Goal: Task Accomplishment & Management: Manage account settings

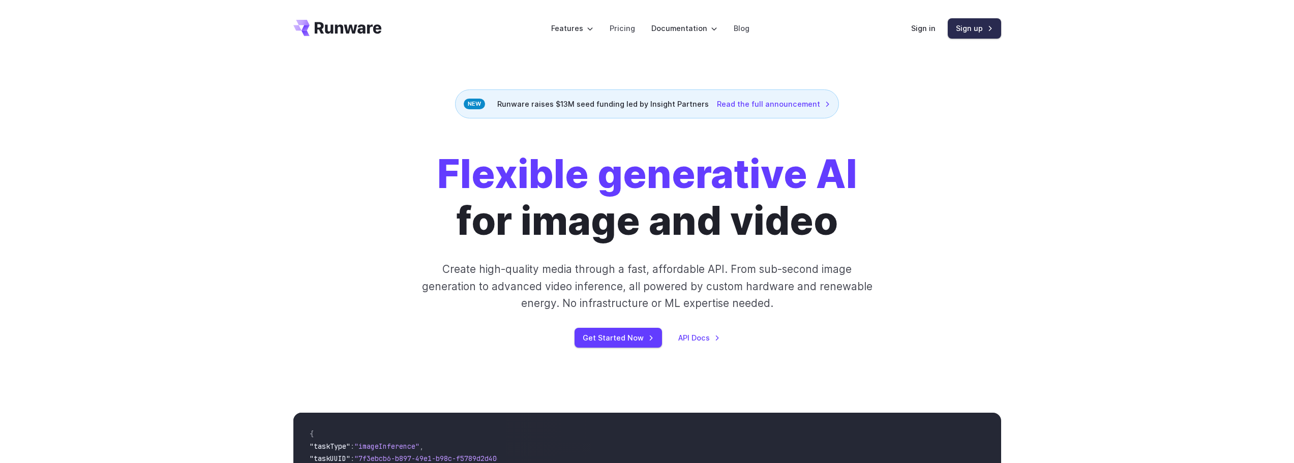
click at [966, 28] on link "Sign up" at bounding box center [974, 28] width 53 height 20
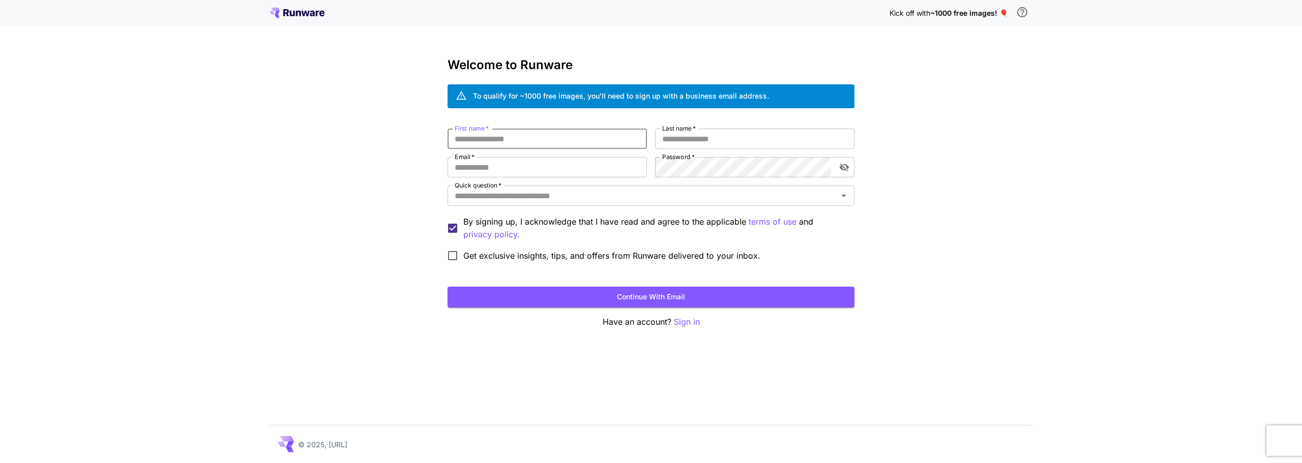
click at [545, 141] on input "First name   *" at bounding box center [546, 139] width 199 height 20
click at [545, 138] on input "First name   *" at bounding box center [546, 139] width 199 height 20
type input "******"
type input "*****"
type input "**********"
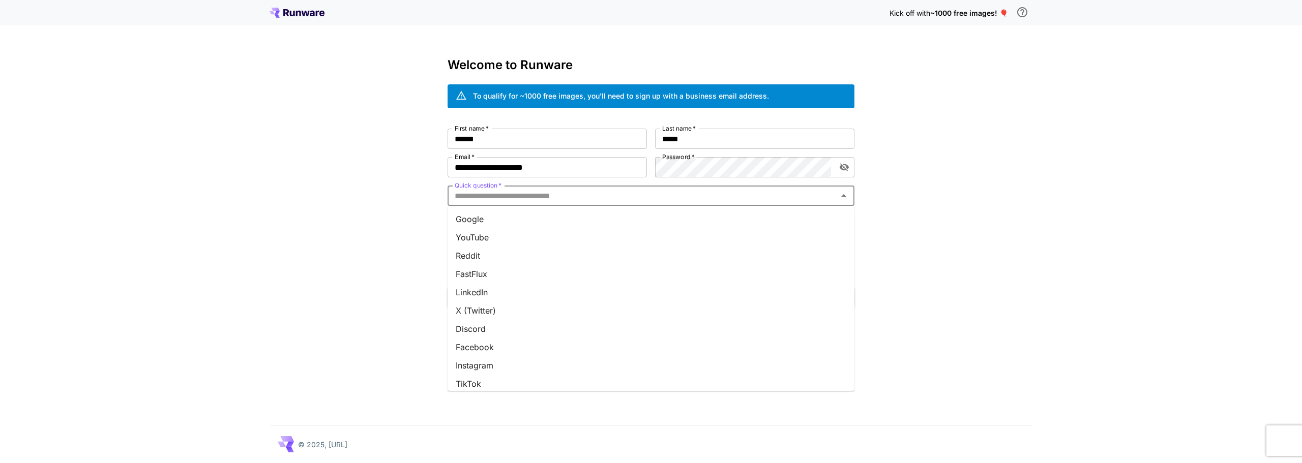
click at [543, 200] on input "Quick question   *" at bounding box center [643, 196] width 384 height 14
click at [507, 220] on li "Google" at bounding box center [650, 219] width 407 height 18
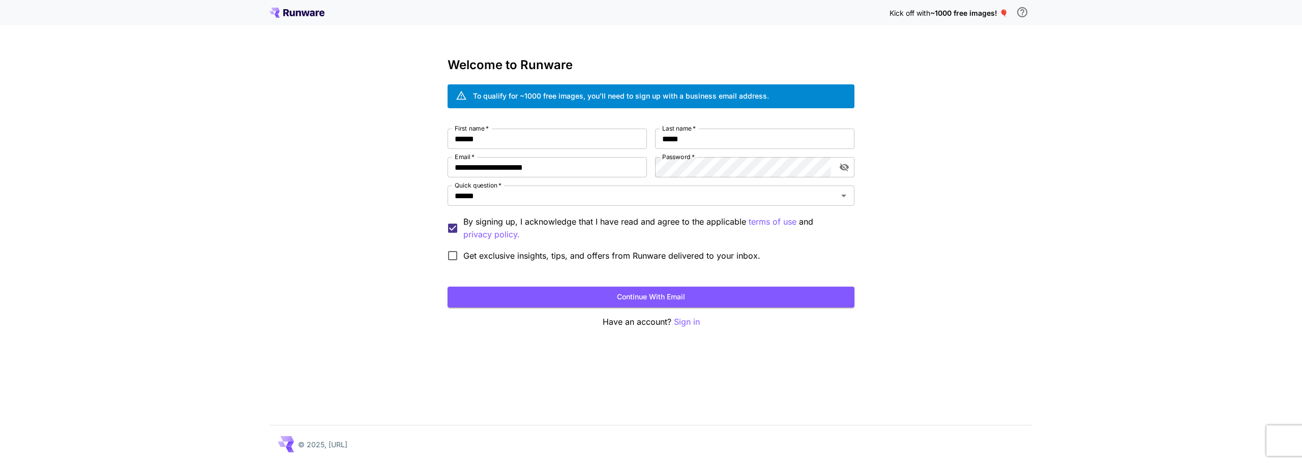
click at [511, 259] on span "Get exclusive insights, tips, and offers from Runware delivered to your inbox." at bounding box center [611, 256] width 297 height 12
click at [534, 248] on label "Get exclusive insights, tips, and offers from Runware delivered to your inbox." at bounding box center [601, 255] width 318 height 21
click at [598, 289] on button "Continue with email" at bounding box center [650, 297] width 407 height 21
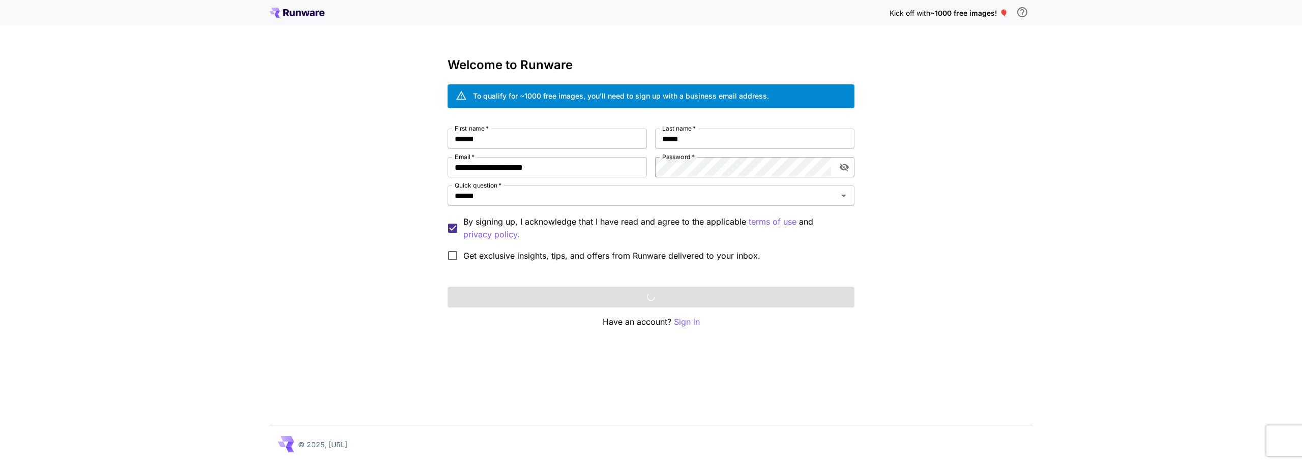
click at [847, 165] on icon "toggle password visibility" at bounding box center [844, 167] width 10 height 10
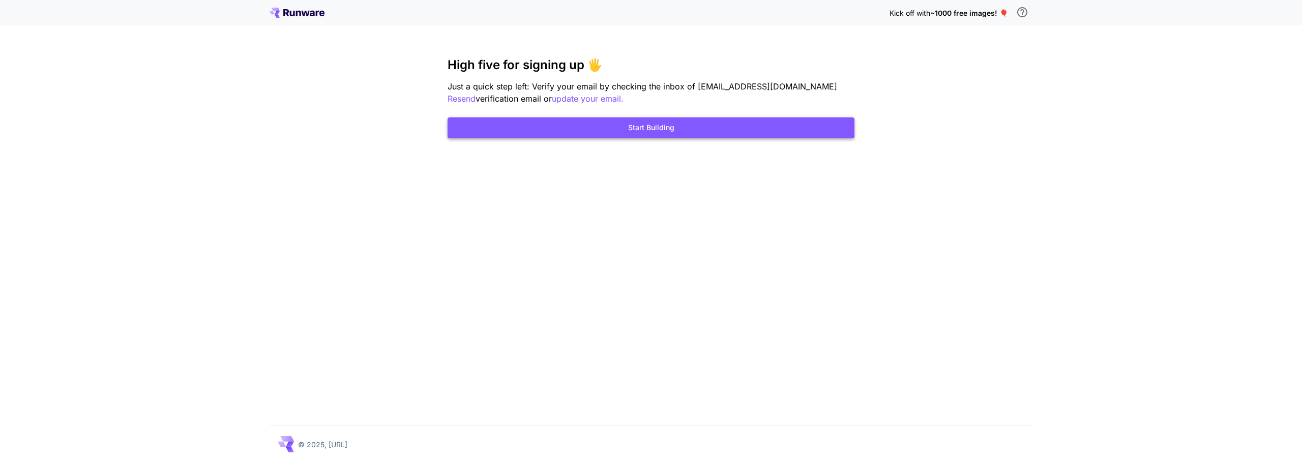
click at [703, 130] on button "Start Building" at bounding box center [650, 127] width 407 height 21
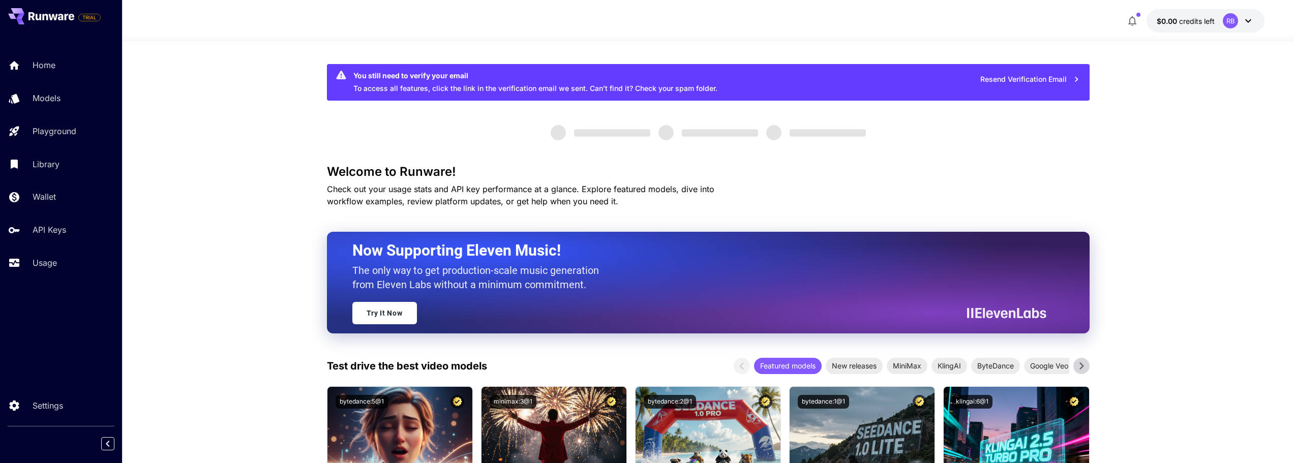
click at [1191, 21] on span "credits left" at bounding box center [1197, 21] width 36 height 9
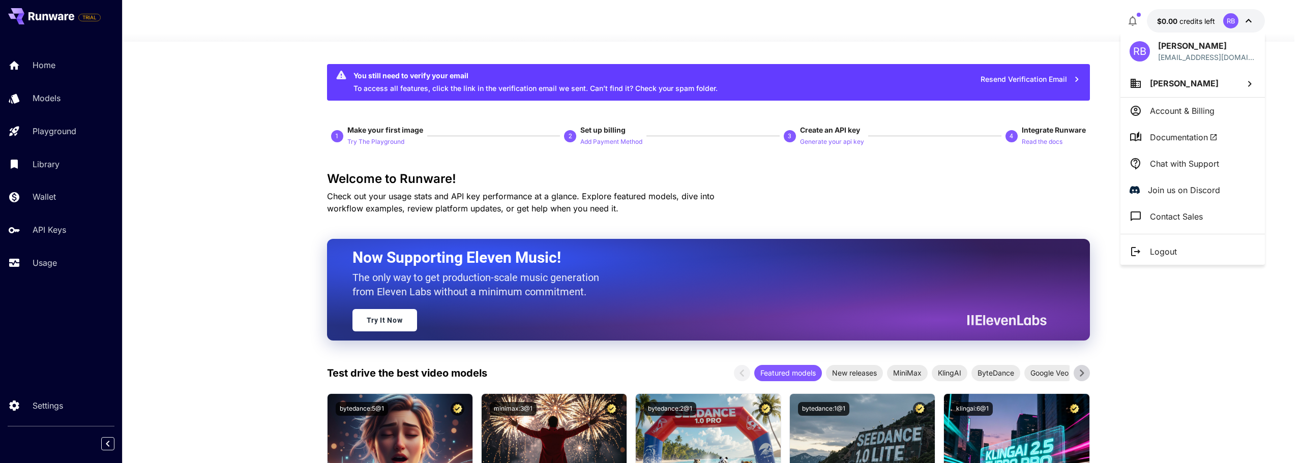
click at [50, 227] on div at bounding box center [651, 231] width 1302 height 463
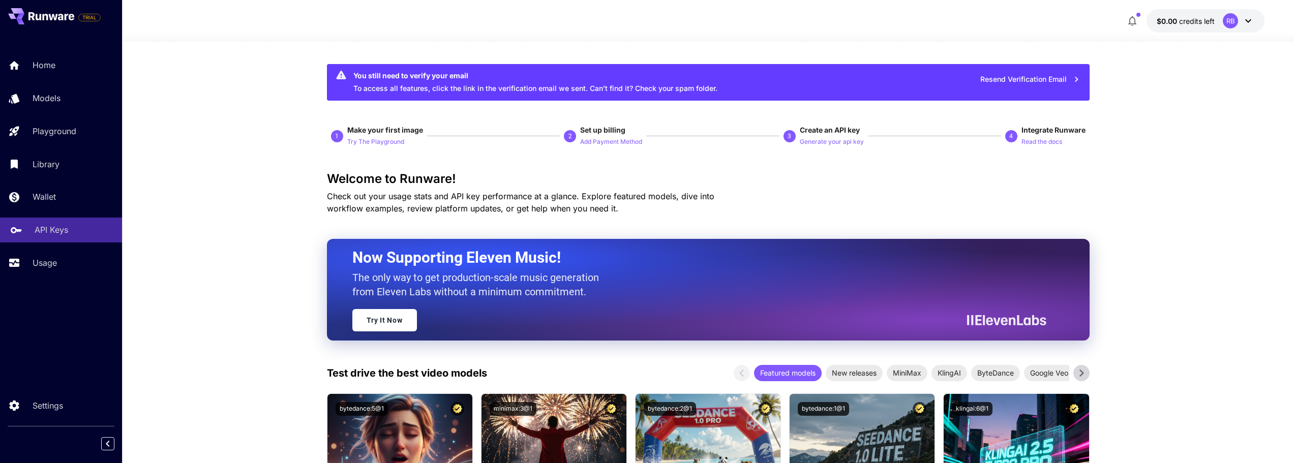
drag, startPoint x: 52, startPoint y: 229, endPoint x: 66, endPoint y: 229, distance: 13.2
click at [52, 229] on p "API Keys" at bounding box center [52, 230] width 34 height 12
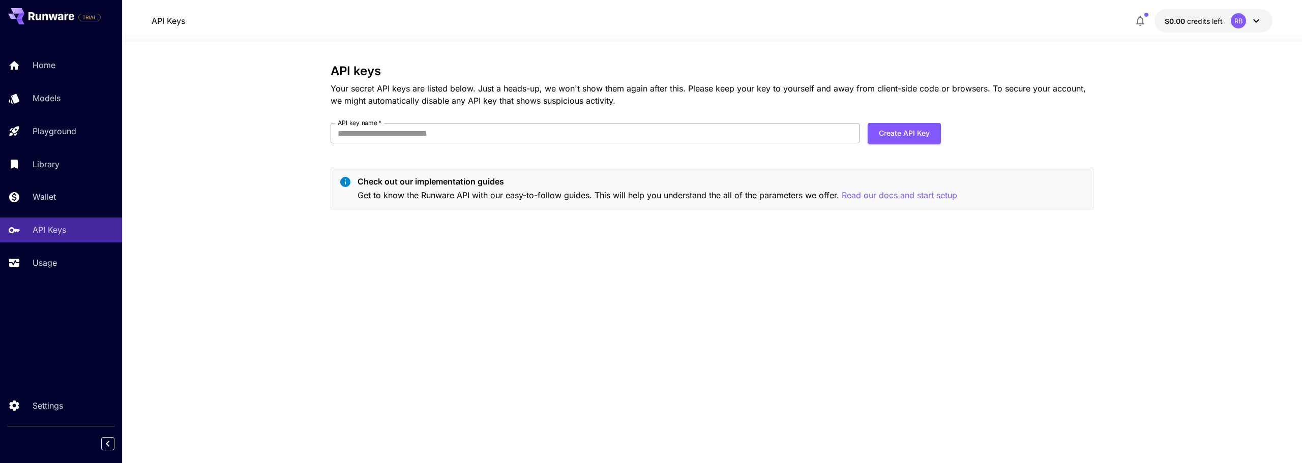
click at [806, 135] on input "API key name   *" at bounding box center [595, 133] width 529 height 20
type input "****"
click at [895, 132] on button "Create API Key" at bounding box center [903, 133] width 73 height 21
click at [896, 130] on button "Create API Key" at bounding box center [903, 133] width 73 height 21
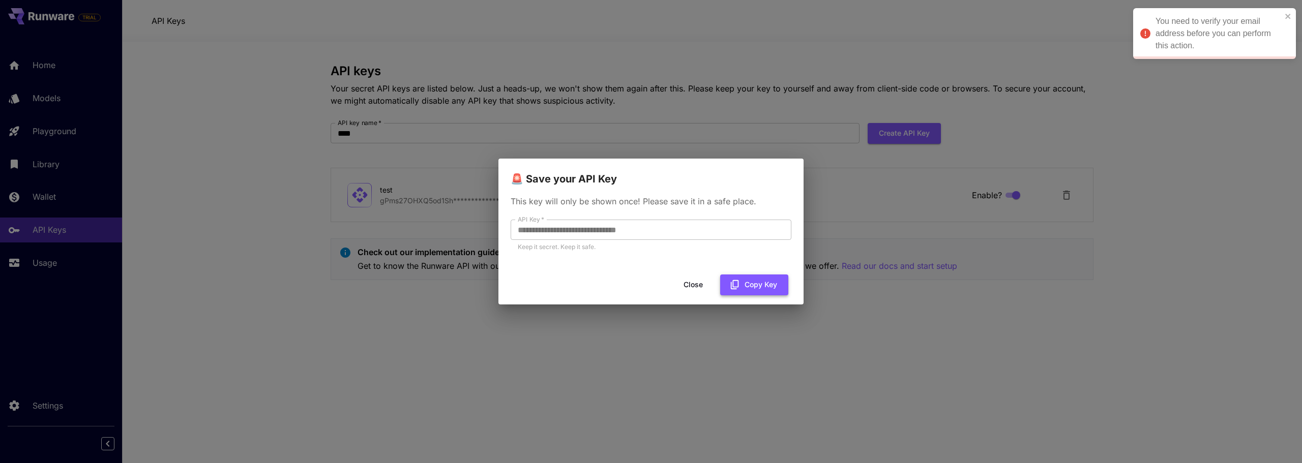
click at [763, 287] on button "Copy Key" at bounding box center [754, 285] width 68 height 21
click at [695, 282] on button "Close" at bounding box center [693, 285] width 46 height 21
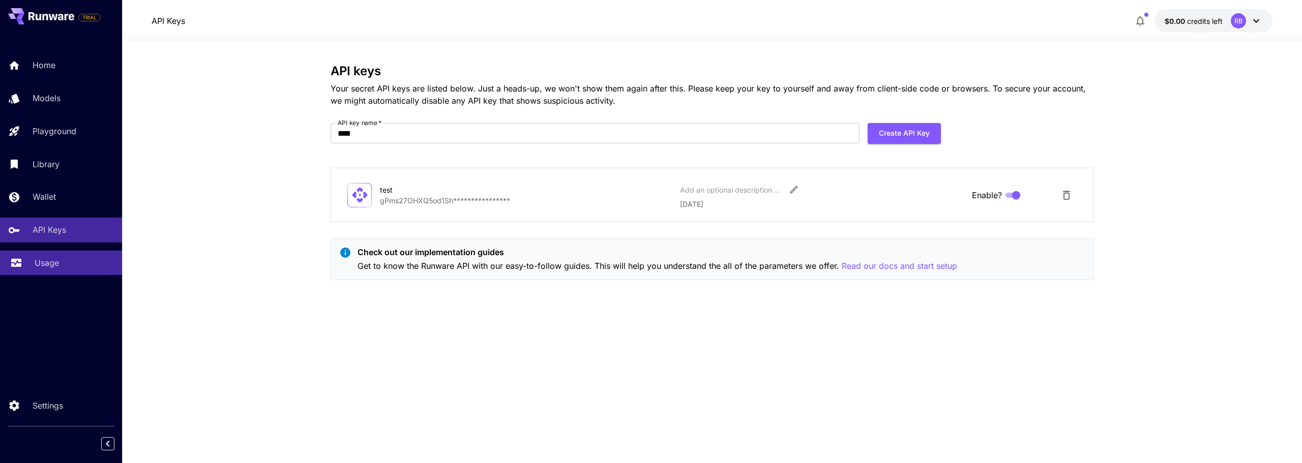
click at [62, 259] on div "Usage" at bounding box center [74, 263] width 79 height 12
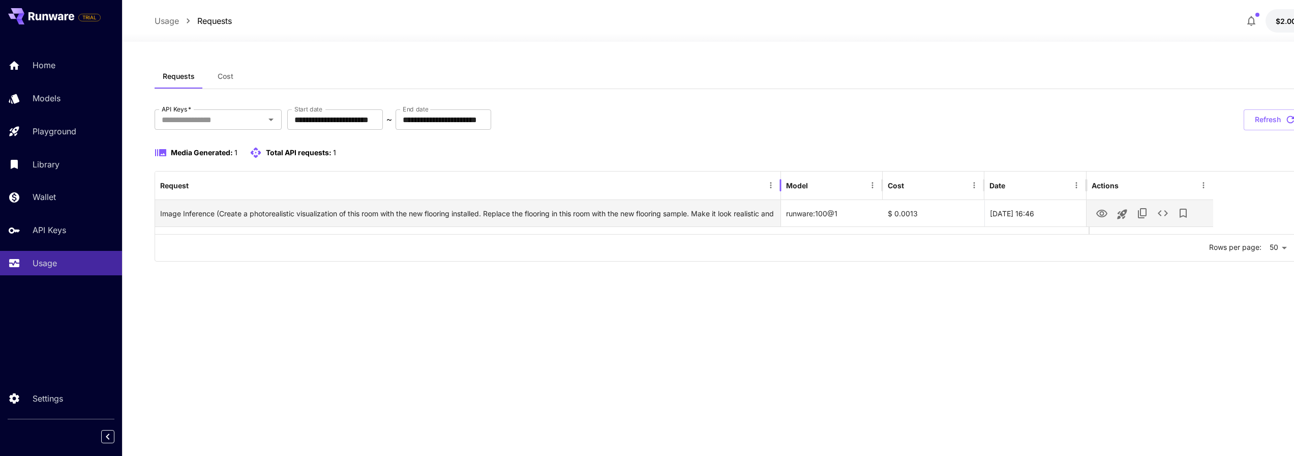
drag, startPoint x: 840, startPoint y: 184, endPoint x: 782, endPoint y: 204, distance: 61.1
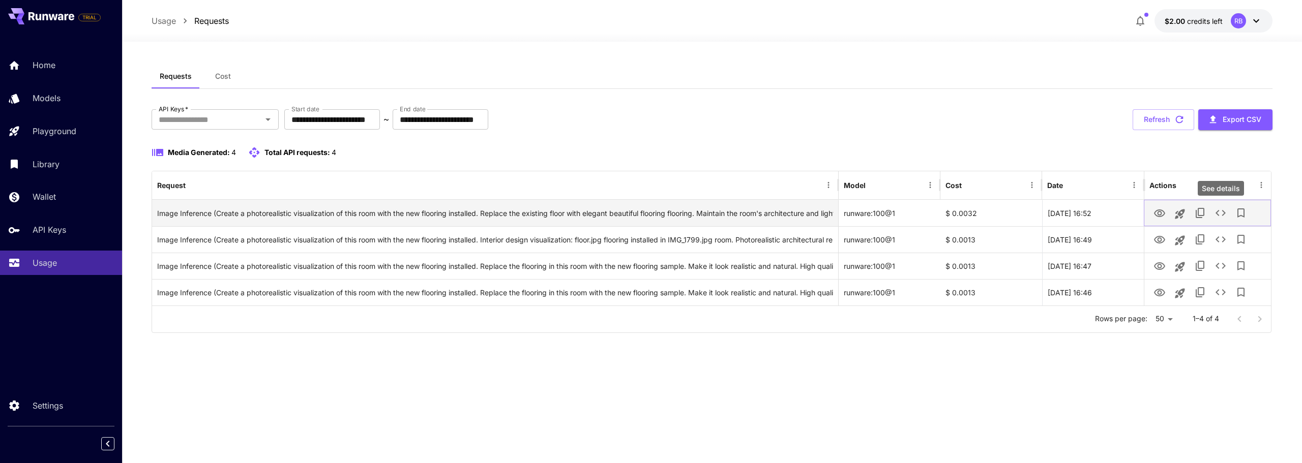
click at [1223, 213] on icon "See details" at bounding box center [1220, 213] width 12 height 12
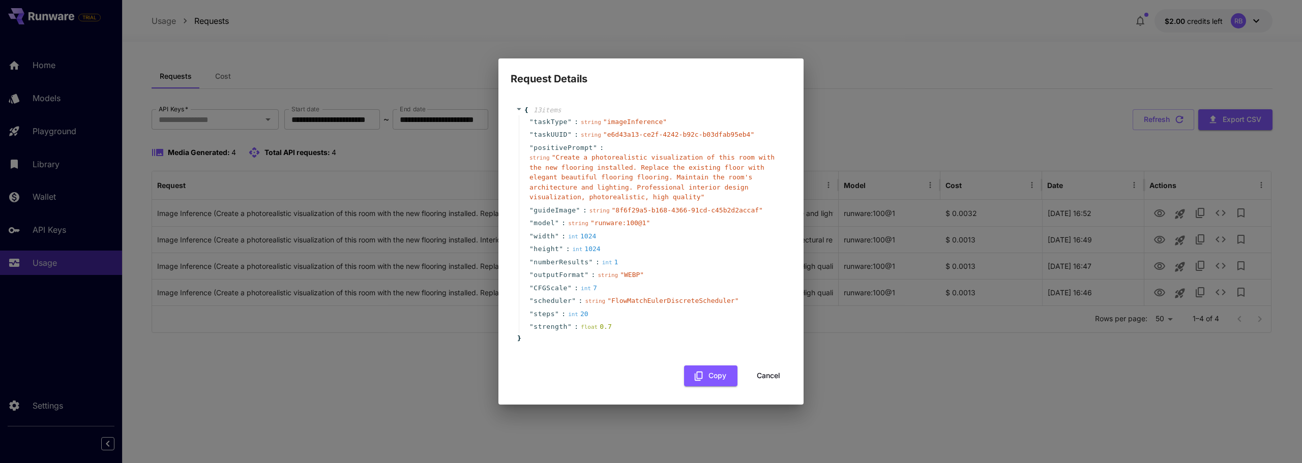
click at [768, 376] on button "Cancel" at bounding box center [768, 376] width 46 height 21
